Goal: Check status: Check status

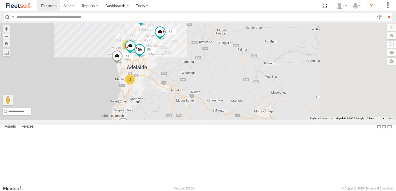
drag, startPoint x: 317, startPoint y: 118, endPoint x: 149, endPoint y: 111, distance: 168.7
click at [149, 111] on div "169 161 153 177 176 165 2 7 2" at bounding box center [198, 72] width 396 height 98
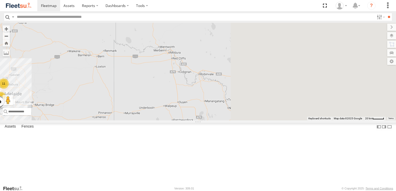
drag, startPoint x: 297, startPoint y: 69, endPoint x: 164, endPoint y: 97, distance: 136.0
click at [164, 97] on div "177 5 11" at bounding box center [198, 72] width 396 height 98
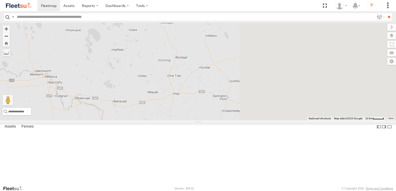
drag, startPoint x: 304, startPoint y: 98, endPoint x: 161, endPoint y: 115, distance: 144.2
click at [161, 115] on div "177 5 11" at bounding box center [198, 72] width 396 height 98
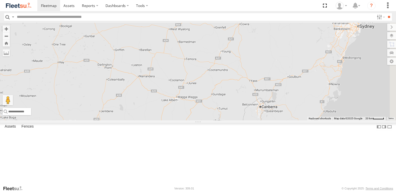
drag, startPoint x: 333, startPoint y: 101, endPoint x: 259, endPoint y: 74, distance: 78.3
click at [259, 74] on div "177 5 11" at bounding box center [198, 72] width 396 height 98
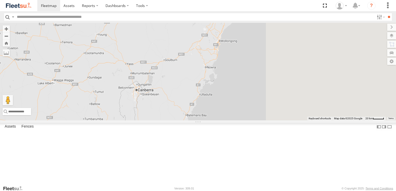
drag, startPoint x: 346, startPoint y: 97, endPoint x: 197, endPoint y: 75, distance: 151.2
click at [197, 75] on div "177 5 11" at bounding box center [198, 72] width 396 height 98
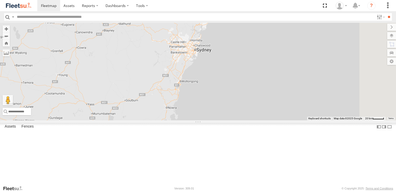
drag, startPoint x: 264, startPoint y: 71, endPoint x: 271, endPoint y: 129, distance: 58.2
click at [271, 121] on div "177 5 11" at bounding box center [198, 72] width 396 height 98
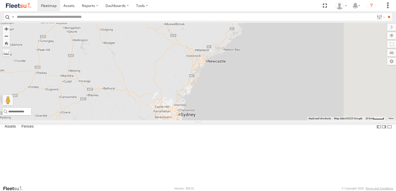
drag, startPoint x: 262, startPoint y: 47, endPoint x: 246, endPoint y: 109, distance: 64.7
click at [246, 109] on div "177 5 11" at bounding box center [198, 72] width 396 height 98
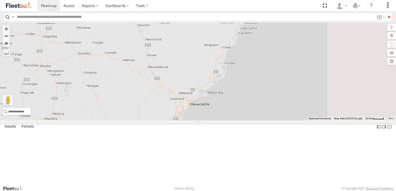
drag, startPoint x: 259, startPoint y: 79, endPoint x: 243, endPoint y: 125, distance: 48.8
click at [243, 121] on div "177 5 11" at bounding box center [198, 72] width 396 height 98
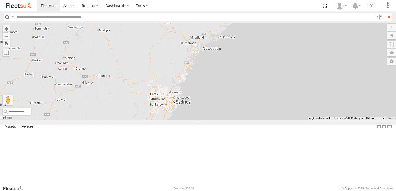
drag, startPoint x: 234, startPoint y: 139, endPoint x: 248, endPoint y: 78, distance: 62.9
click at [248, 79] on div "177 5 11" at bounding box center [198, 72] width 396 height 98
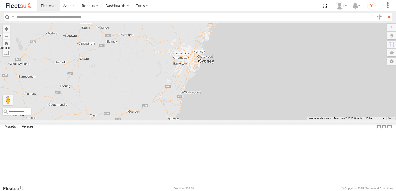
drag, startPoint x: 225, startPoint y: 140, endPoint x: 246, endPoint y: 104, distance: 41.1
click at [246, 104] on div "177 5 11" at bounding box center [198, 72] width 396 height 98
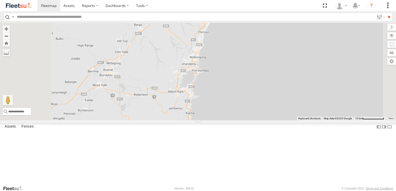
drag, startPoint x: 232, startPoint y: 142, endPoint x: 230, endPoint y: 99, distance: 43.1
click at [230, 99] on div "177" at bounding box center [198, 72] width 396 height 98
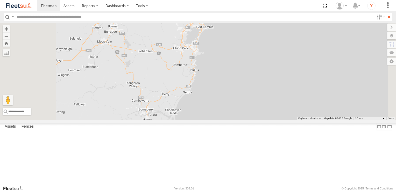
drag, startPoint x: 229, startPoint y: 150, endPoint x: 234, endPoint y: 107, distance: 43.3
click at [234, 107] on div "177" at bounding box center [198, 72] width 396 height 98
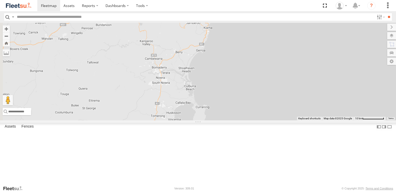
drag, startPoint x: 221, startPoint y: 158, endPoint x: 234, endPoint y: 114, distance: 46.3
click at [234, 114] on div "177" at bounding box center [198, 72] width 396 height 98
click at [0, 0] on span at bounding box center [0, 0] width 0 height 0
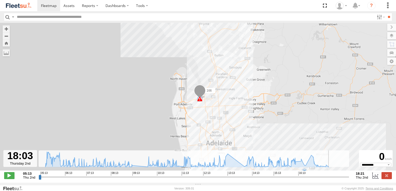
drag, startPoint x: 40, startPoint y: 181, endPoint x: 341, endPoint y: 189, distance: 301.1
type input "**********"
click at [341, 180] on input "range" at bounding box center [194, 177] width 311 height 5
click at [54, 5] on span at bounding box center [49, 5] width 16 height 5
